Goal: Task Accomplishment & Management: Manage account settings

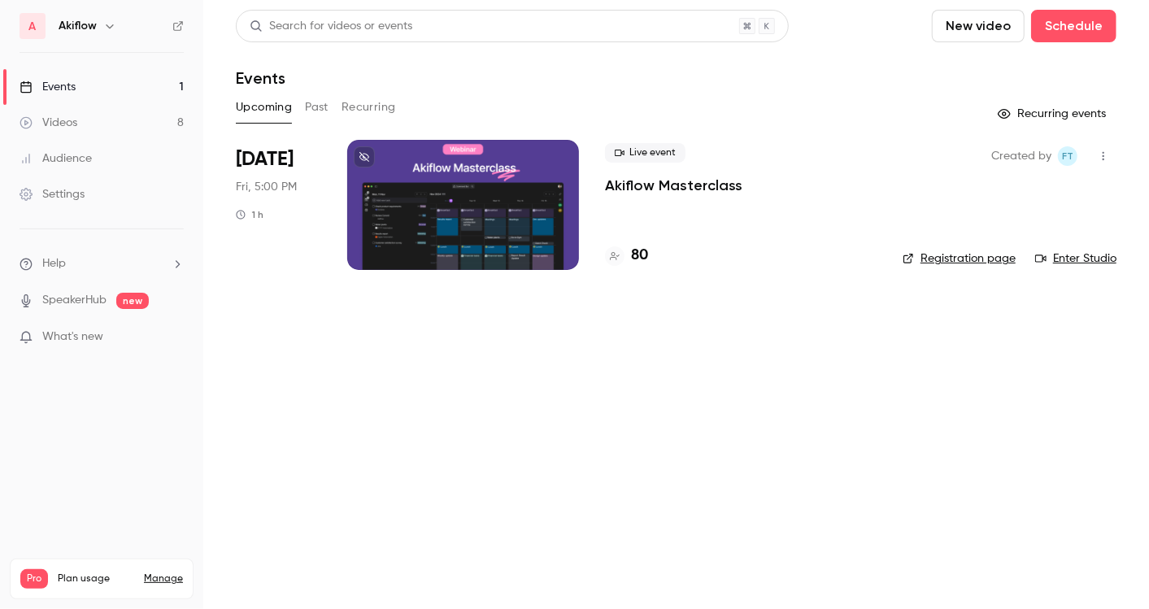
click at [492, 236] on div at bounding box center [463, 205] width 232 height 130
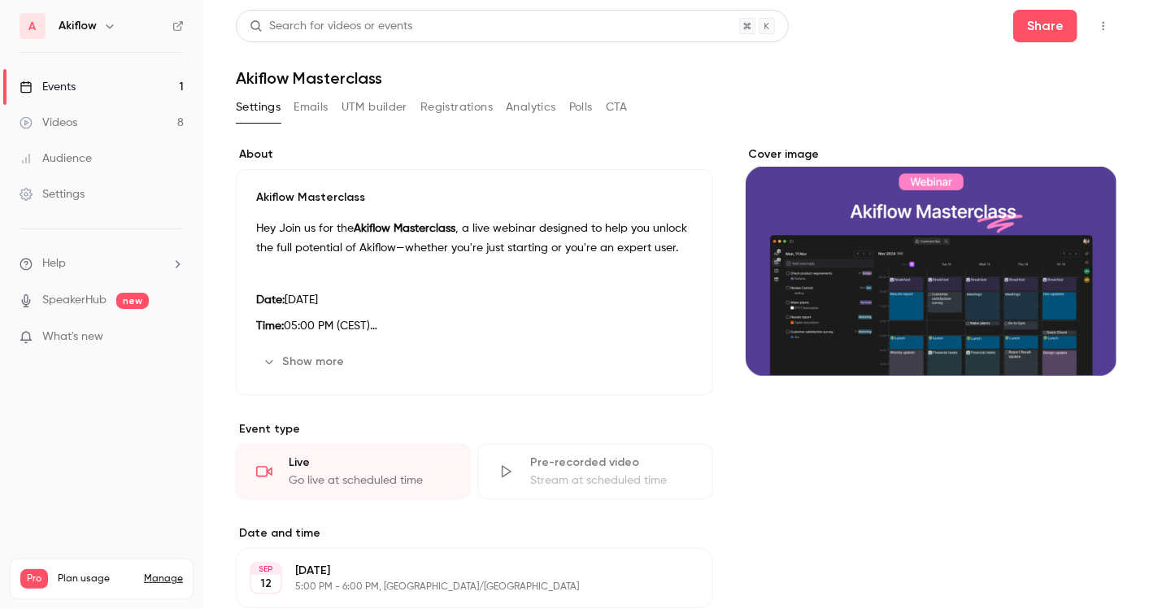
click at [470, 94] on button "Registrations" at bounding box center [456, 107] width 72 height 26
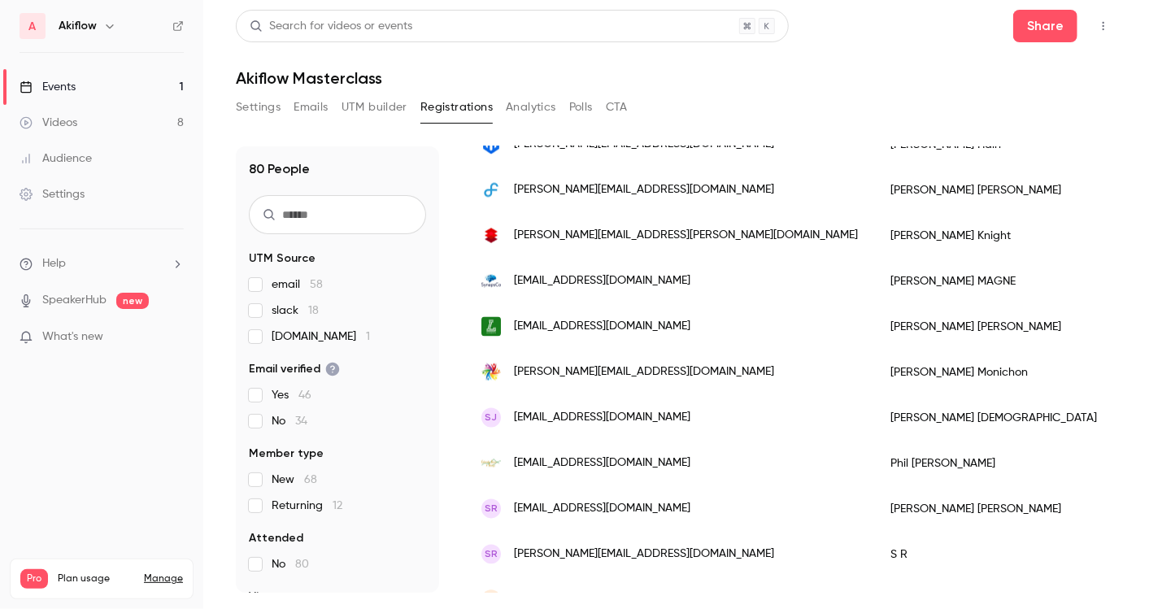
scroll to position [1998, 0]
